Goal: Task Accomplishment & Management: Manage account settings

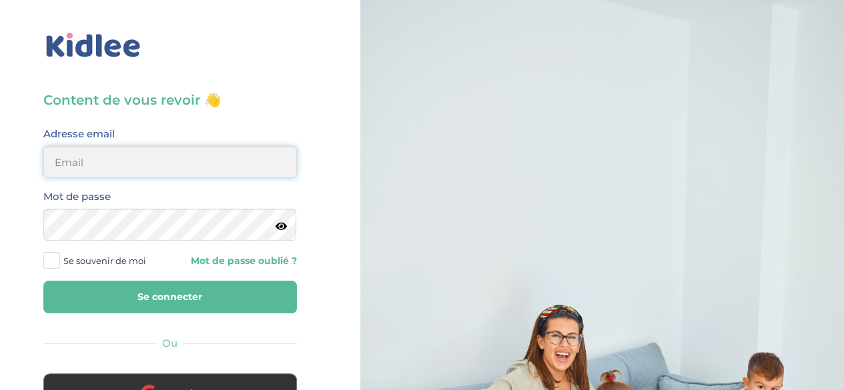
click at [206, 165] on input "email" at bounding box center [170, 162] width 254 height 32
click at [209, 152] on input "p" at bounding box center [170, 162] width 254 height 32
type input "philippelorant@hotmail.com"
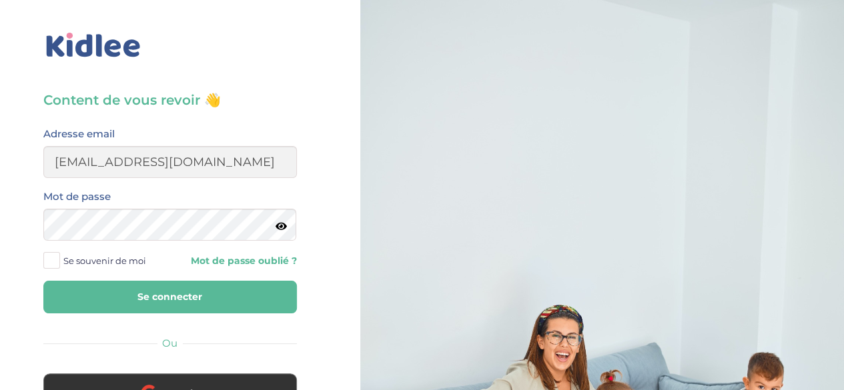
click at [187, 300] on button "Se connecter" at bounding box center [170, 297] width 254 height 33
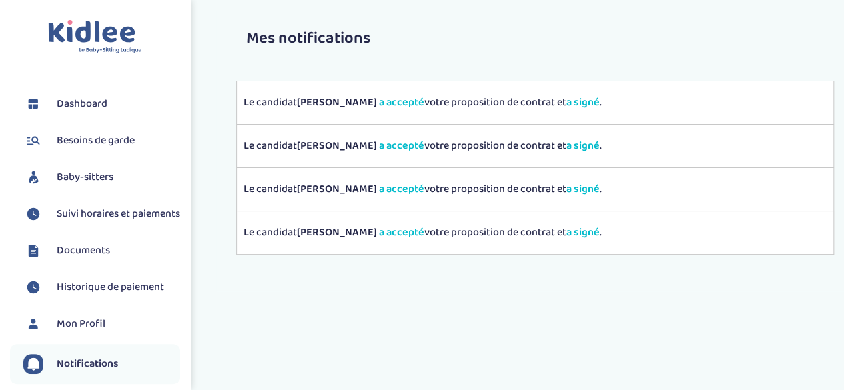
click at [108, 209] on span "Suivi horaires et paiements" at bounding box center [118, 214] width 123 height 16
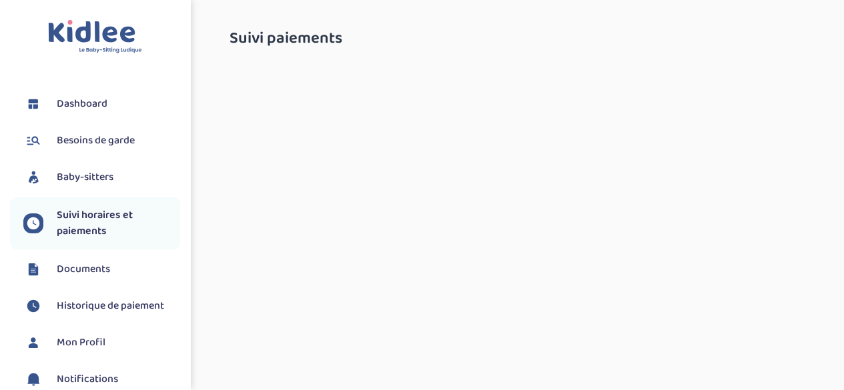
select select "septembre 2025"
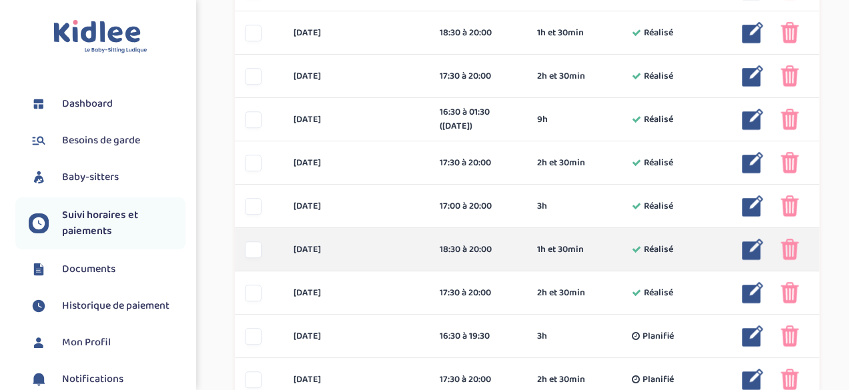
scroll to position [467, 0]
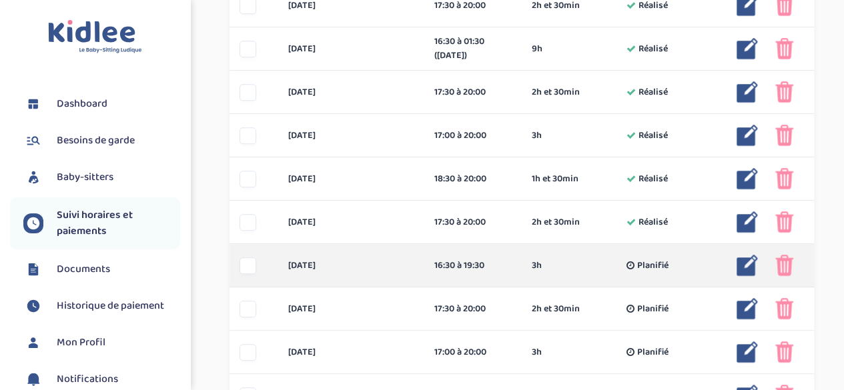
click at [751, 266] on img at bounding box center [747, 265] width 21 height 21
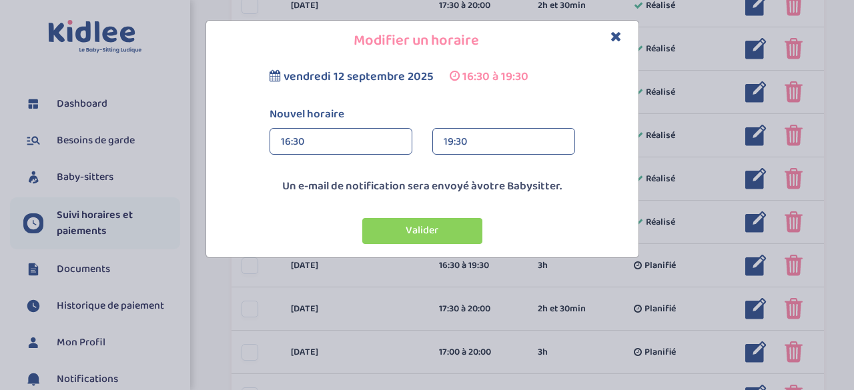
click at [499, 143] on div "19:30" at bounding box center [504, 142] width 120 height 27
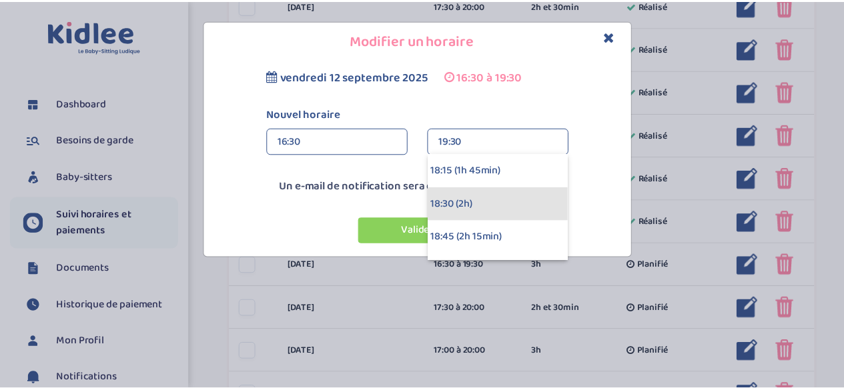
scroll to position [267, 0]
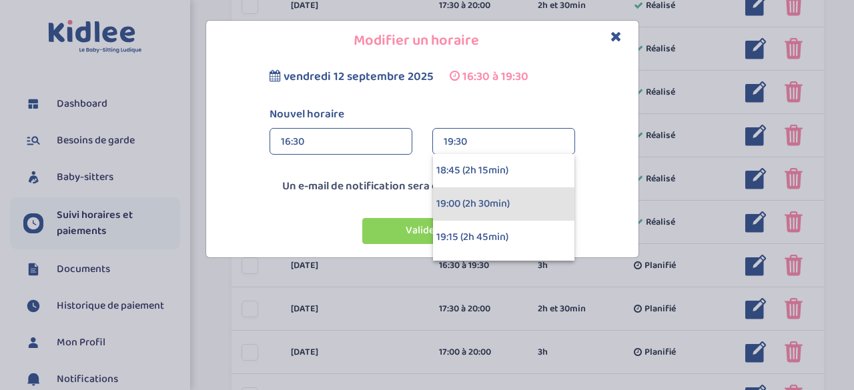
click at [503, 205] on div "19:00 (2h 30min)" at bounding box center [503, 204] width 141 height 33
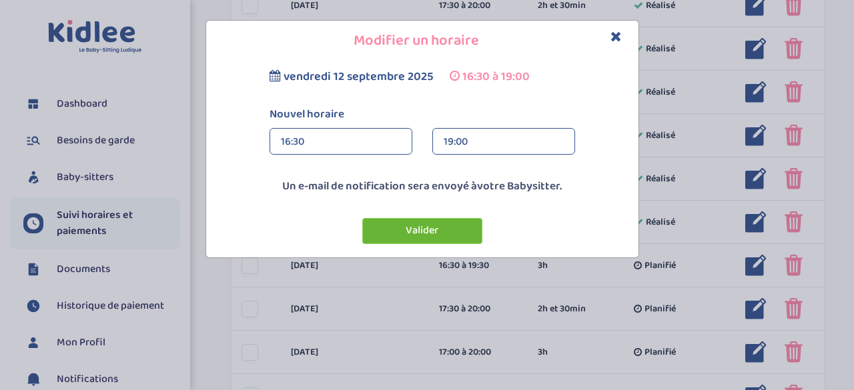
click at [446, 229] on button "Valider" at bounding box center [422, 231] width 120 height 26
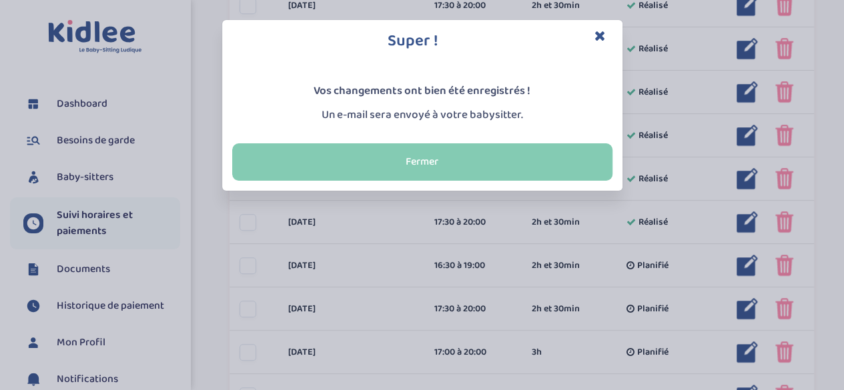
click at [489, 156] on button "Fermer" at bounding box center [422, 161] width 380 height 37
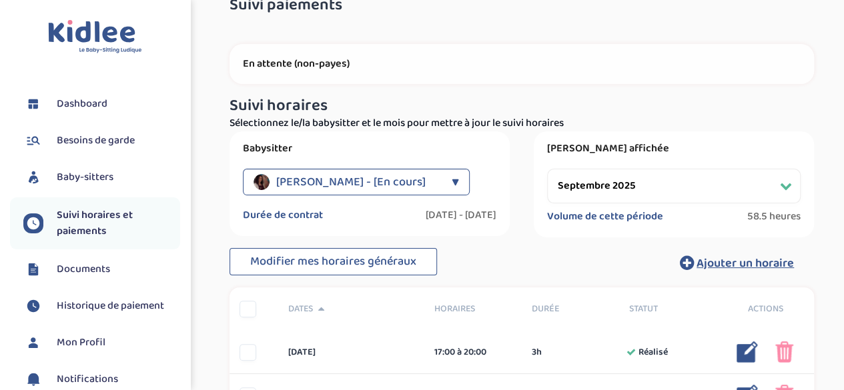
scroll to position [0, 0]
